Goal: Transaction & Acquisition: Purchase product/service

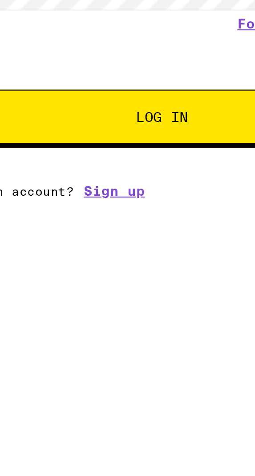
click at [114, 238] on div "Email Email Password Password SHOW Forgot your password? Log In Don't have an a…" at bounding box center [127, 163] width 237 height 152
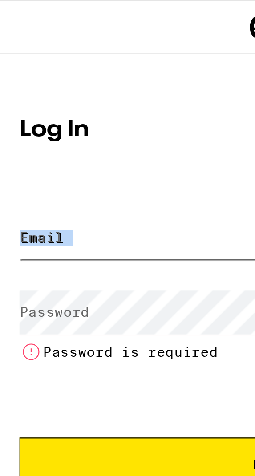
click at [90, 100] on input "Email" at bounding box center [127, 109] width 237 height 20
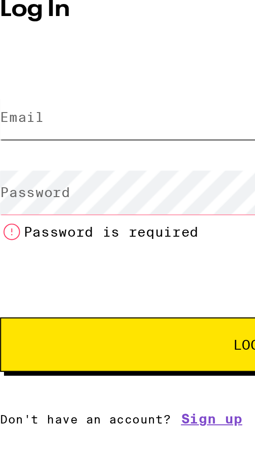
type input "[EMAIL_ADDRESS][DOMAIN_NAME]"
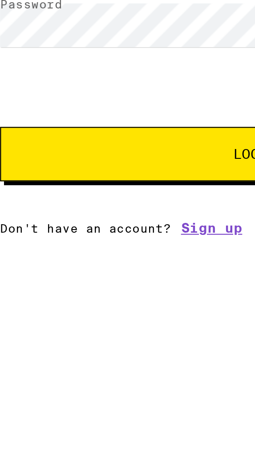
click at [112, 202] on span "Log In" at bounding box center [127, 202] width 165 height 6
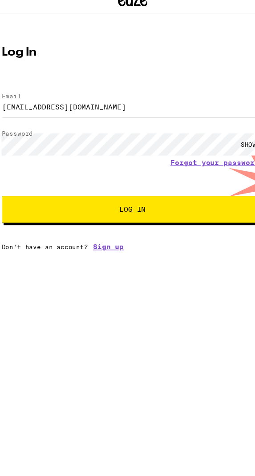
click at [209, 250] on div "Email Email [EMAIL_ADDRESS][DOMAIN_NAME] Password Password SHOW Forgot your pas…" at bounding box center [127, 188] width 237 height 152
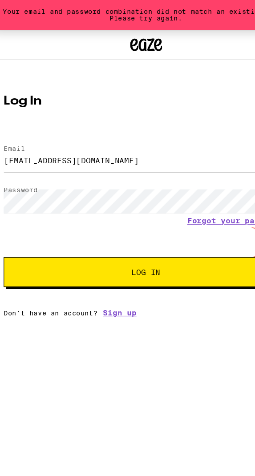
click at [112, 260] on link "Sign up" at bounding box center [106, 260] width 28 height 7
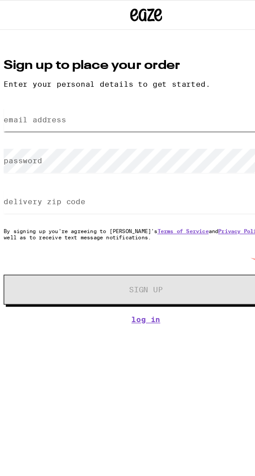
click at [177, 99] on input "email address" at bounding box center [127, 100] width 237 height 20
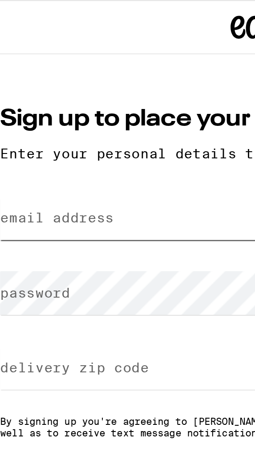
type input "[EMAIL_ADDRESS][DOMAIN_NAME]"
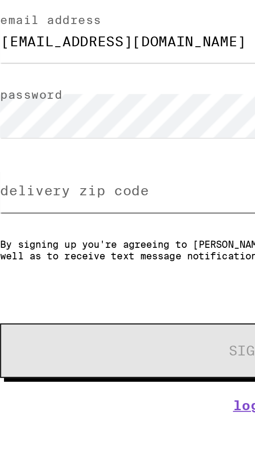
click at [116, 171] on input "delivery zip code" at bounding box center [127, 168] width 237 height 20
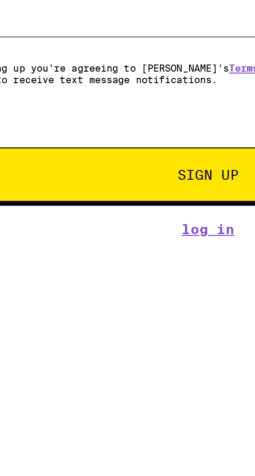
type input "92703"
click at [134, 244] on span "Sign Up" at bounding box center [128, 242] width 28 height 6
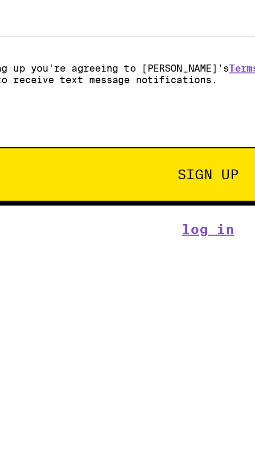
click at [136, 269] on span "Sign Up" at bounding box center [128, 267] width 28 height 6
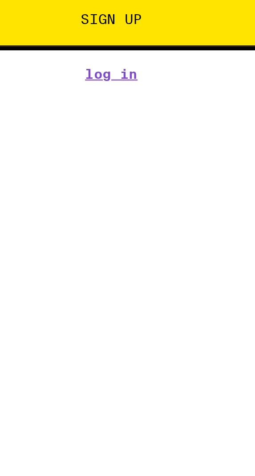
click at [93, 295] on html "This password was found in a list of commonly used passwords. Please try anothe…" at bounding box center [127, 147] width 255 height 295
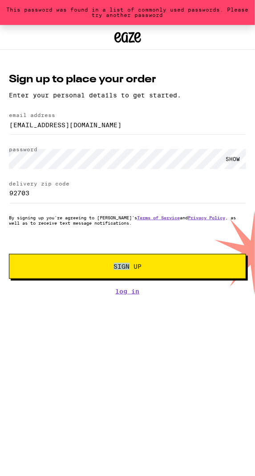
click at [39, 295] on html "This password was found in a list of commonly used passwords. Please try anothe…" at bounding box center [127, 147] width 255 height 295
